Goal: Download file/media

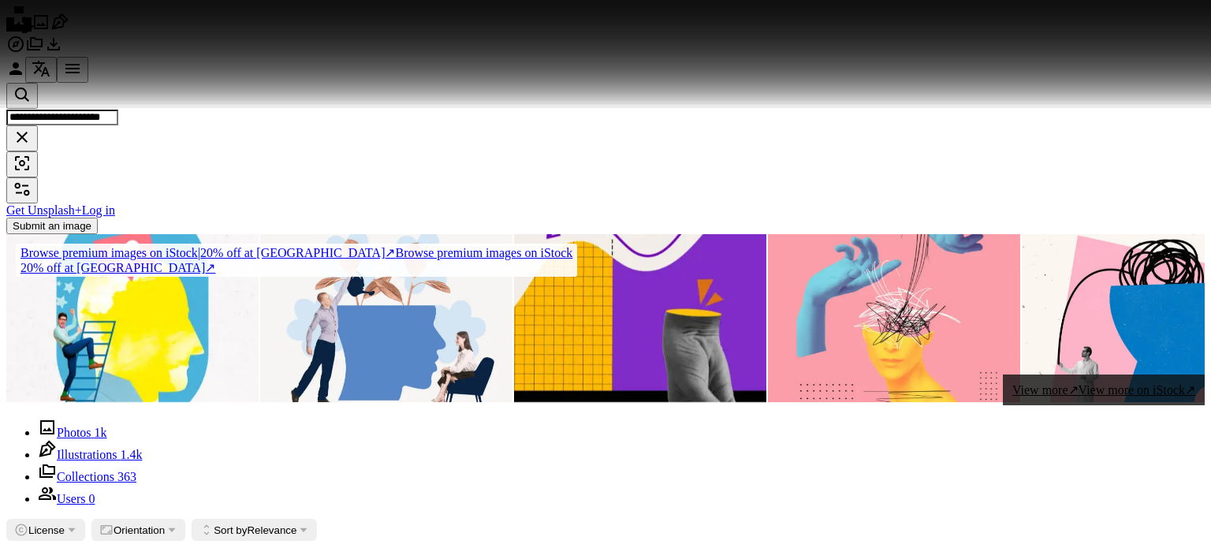
scroll to position [194, 0]
